Goal: Register for event/course

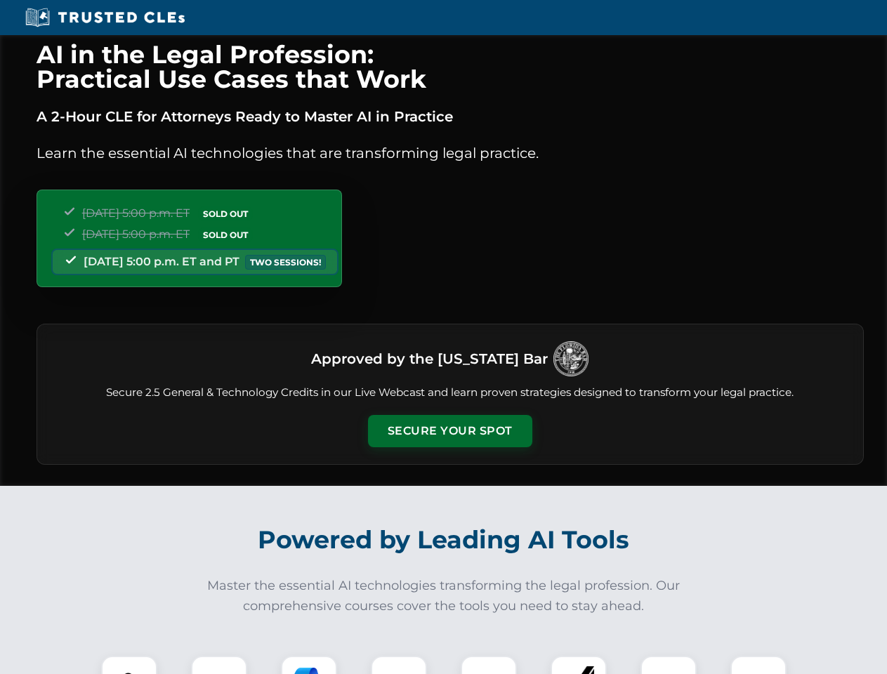
click at [449, 431] on button "Secure Your Spot" at bounding box center [450, 431] width 164 height 32
click at [129, 665] on img at bounding box center [129, 684] width 41 height 41
